Goal: Task Accomplishment & Management: Use online tool/utility

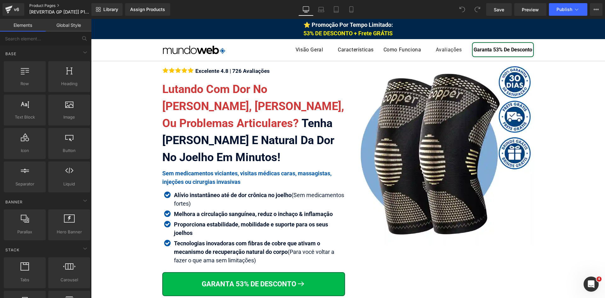
click at [42, 5] on link "Product Pages" at bounding box center [65, 5] width 73 height 5
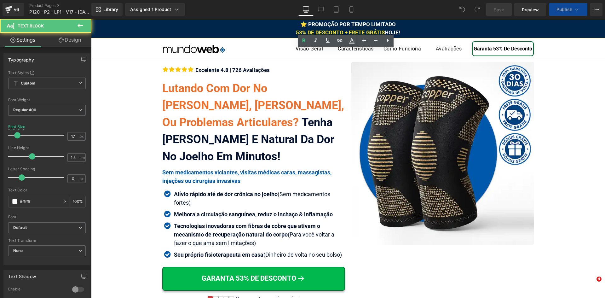
click at [385, 32] on span "HOJE!" at bounding box center [392, 32] width 15 height 6
drag, startPoint x: 384, startPoint y: 32, endPoint x: 399, endPoint y: 36, distance: 14.9
click at [384, 32] on div "⭐ PROMOÇÃO POR TEMPO LIMITADO 53% DE DESCONTO + FRETE GRÁTIS HOJE!" at bounding box center [348, 28] width 514 height 16
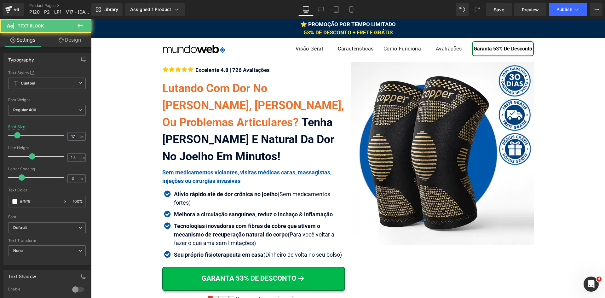
click at [403, 29] on div "⭐ PROMOÇÃO POR TEMPO LIMITADO 53% DE DESCONTO + FRETE GRÁTIS" at bounding box center [348, 28] width 514 height 16
click at [403, 24] on div "⭐ PROMOÇÃO POR TEMPO LIMITADO 53% DE DESCONTO + FRETE GRÁTIS" at bounding box center [348, 28] width 514 height 16
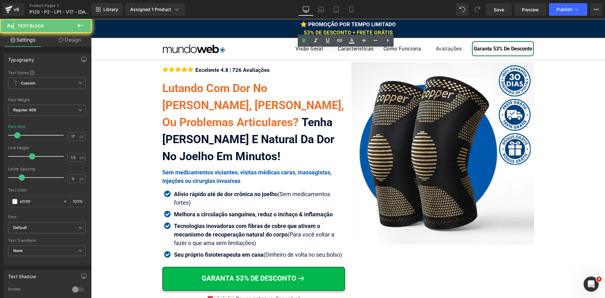
click at [405, 31] on div "⭐ PROMOÇÃO POR TEMPO LIMITADO 53% DE DESCONTO + FRETE GRÁTIS" at bounding box center [348, 28] width 514 height 16
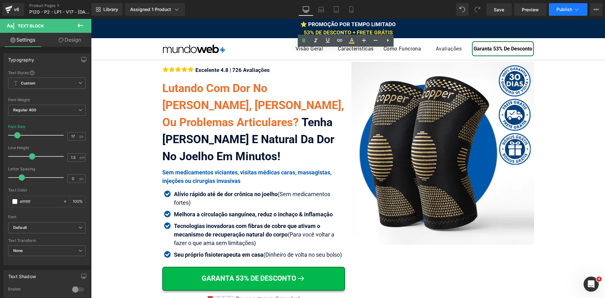
click at [581, 12] on button "Publish" at bounding box center [568, 9] width 38 height 13
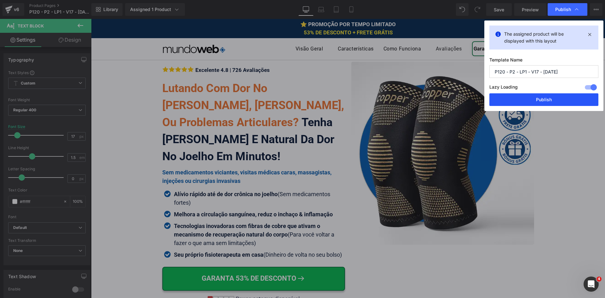
click at [564, 102] on button "Publish" at bounding box center [544, 99] width 109 height 13
